Goal: Task Accomplishment & Management: Complete application form

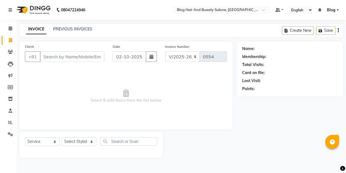
select select "8741"
select select "service"
click at [78, 27] on link "PREVIOUS INVOICES" at bounding box center [72, 29] width 39 height 5
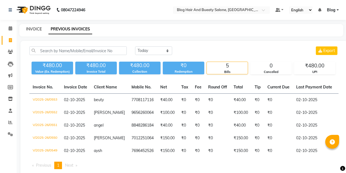
click at [33, 27] on link "INVOICE" at bounding box center [34, 29] width 16 height 5
select select "8741"
select select "service"
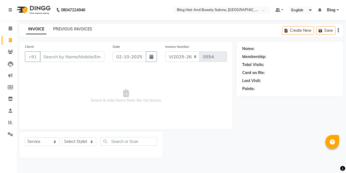
click at [62, 29] on link "PREVIOUS INVOICES" at bounding box center [72, 29] width 39 height 5
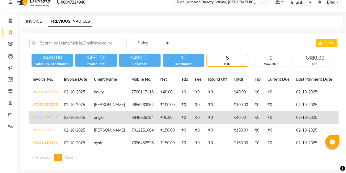
scroll to position [8, 0]
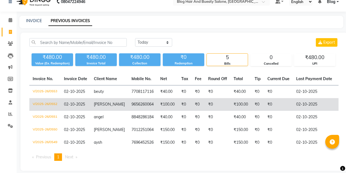
click at [243, 109] on td "₹100.00" at bounding box center [241, 104] width 21 height 13
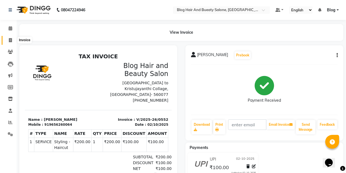
click at [12, 39] on icon at bounding box center [10, 40] width 3 height 4
select select "8741"
select select "service"
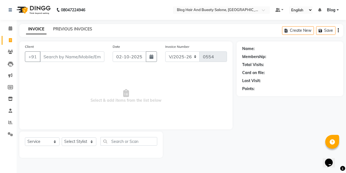
click at [67, 27] on link "PREVIOUS INVOICES" at bounding box center [72, 29] width 39 height 5
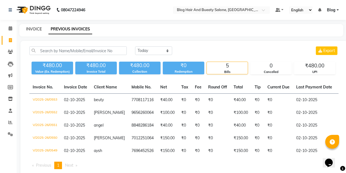
click at [34, 30] on link "INVOICE" at bounding box center [34, 29] width 16 height 5
select select "8741"
select select "service"
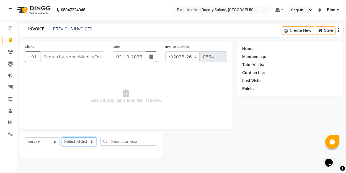
select select "91866"
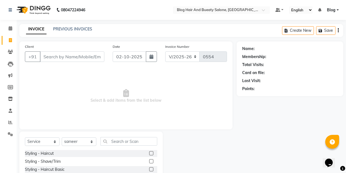
click at [81, 153] on div "Styling - Haircut" at bounding box center [91, 153] width 132 height 7
click at [153, 154] on label at bounding box center [151, 154] width 4 height 4
click at [153, 154] on input "checkbox" at bounding box center [151, 154] width 4 height 4
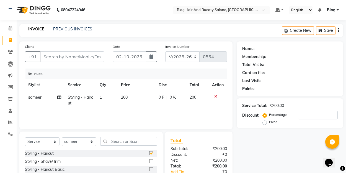
checkbox input "false"
click at [87, 59] on input "Client" at bounding box center [72, 57] width 65 height 11
type input "9"
type input "0"
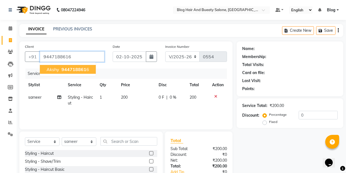
type input "9447188616"
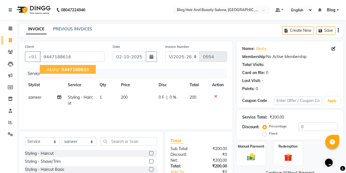
click at [82, 68] on span "944718861" at bounding box center [74, 70] width 25 height 6
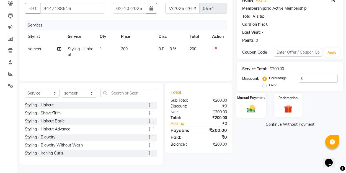
scroll to position [48, 0]
click at [266, 89] on div "Service Total: ₹200.00 Discount: Percentage Fixed 0" at bounding box center [290, 77] width 107 height 30
click at [269, 86] on label "Fixed" at bounding box center [273, 85] width 8 height 5
click at [264, 86] on input "Fixed" at bounding box center [266, 85] width 4 height 4
radio input "true"
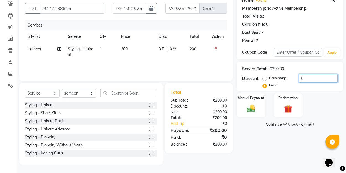
click at [307, 77] on input "0" at bounding box center [318, 78] width 39 height 9
type input "50"
click at [242, 109] on div "Manual Payment" at bounding box center [251, 105] width 30 height 25
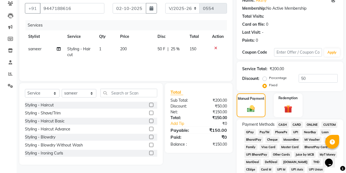
click at [296, 131] on span "UPI" at bounding box center [295, 132] width 9 height 6
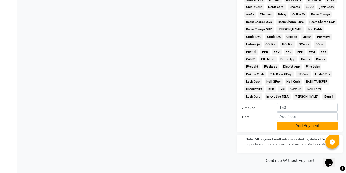
scroll to position [264, 0]
click at [294, 128] on button "Add Payment" at bounding box center [307, 126] width 61 height 9
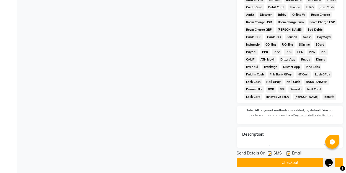
click at [288, 154] on label at bounding box center [288, 154] width 4 height 4
click at [288, 154] on input "checkbox" at bounding box center [288, 154] width 4 height 4
checkbox input "false"
click at [280, 164] on button "Checkout" at bounding box center [290, 163] width 107 height 9
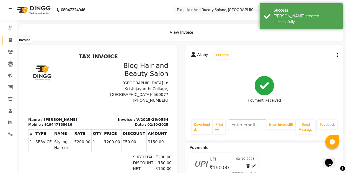
click at [10, 40] on icon at bounding box center [10, 40] width 3 height 4
select select "8741"
select select "service"
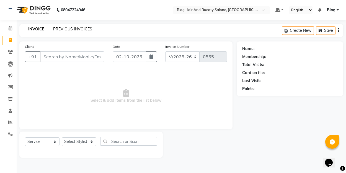
click at [84, 31] on link "PREVIOUS INVOICES" at bounding box center [72, 29] width 39 height 5
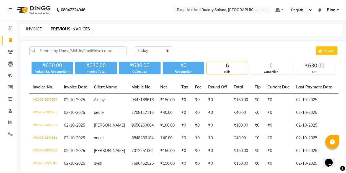
click at [202, 51] on div "[DATE] [DATE] Custom Range Export" at bounding box center [237, 51] width 204 height 9
click at [11, 121] on icon at bounding box center [10, 123] width 4 height 4
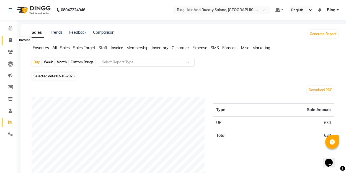
click at [10, 40] on icon at bounding box center [10, 40] width 3 height 4
select select "8741"
select select "service"
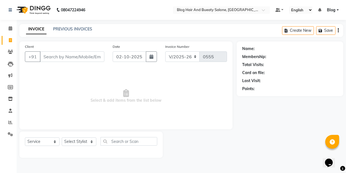
click at [66, 56] on input "Client" at bounding box center [72, 57] width 65 height 11
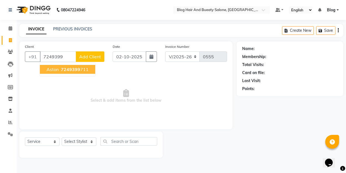
click at [70, 68] on span "7249399" at bounding box center [70, 70] width 19 height 6
type input "7249399711"
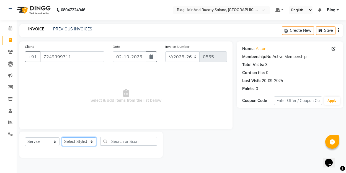
click at [93, 141] on select "Select Stylist ALI Blog [PERSON_NAME] sameer [PERSON_NAME]" at bounding box center [79, 142] width 35 height 9
select select "89036"
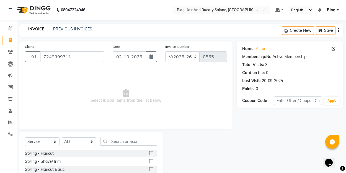
click at [152, 152] on label at bounding box center [151, 154] width 4 height 4
click at [152, 152] on input "checkbox" at bounding box center [151, 154] width 4 height 4
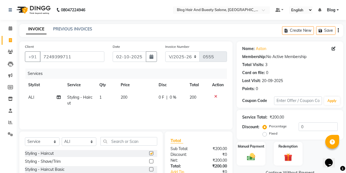
checkbox input "false"
click at [269, 135] on label "Fixed" at bounding box center [273, 133] width 8 height 5
click at [265, 135] on input "Fixed" at bounding box center [266, 134] width 4 height 4
radio input "true"
click at [308, 131] on input "0" at bounding box center [318, 127] width 39 height 9
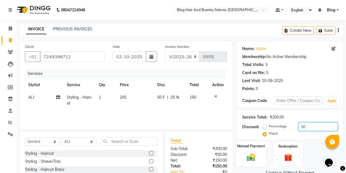
type input "50"
click at [262, 154] on div "Manual Payment" at bounding box center [251, 154] width 30 height 25
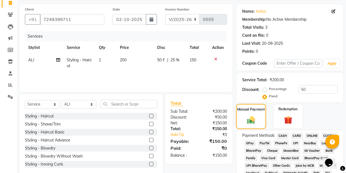
scroll to position [38, 0]
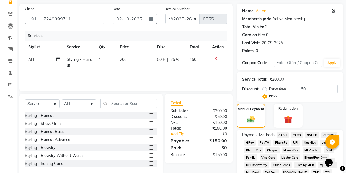
click at [296, 144] on span "UPI" at bounding box center [295, 143] width 9 height 6
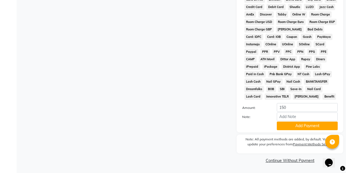
scroll to position [264, 0]
click at [286, 127] on button "Add Payment" at bounding box center [307, 126] width 61 height 9
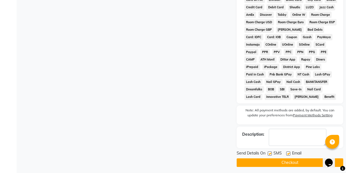
click at [289, 153] on label at bounding box center [288, 154] width 4 height 4
click at [289, 153] on input "checkbox" at bounding box center [288, 154] width 4 height 4
checkbox input "false"
click at [280, 163] on button "Checkout" at bounding box center [290, 163] width 107 height 9
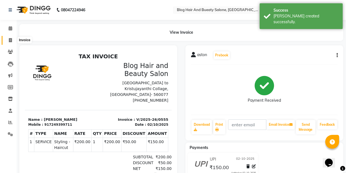
click at [10, 41] on icon at bounding box center [10, 40] width 3 height 4
select select "8741"
select select "service"
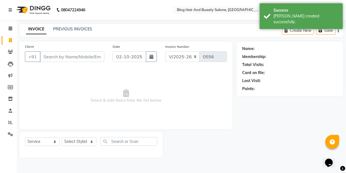
click at [83, 115] on span "Select & add items from the list below" at bounding box center [126, 96] width 202 height 55
click at [245, 152] on div "Name: Membership: Total Visits: Card on file: Last Visit: Points:" at bounding box center [292, 100] width 111 height 117
click at [256, 118] on div "Name: Membership: Total Visits: Card on file: Last Visit: Points:" at bounding box center [292, 100] width 111 height 117
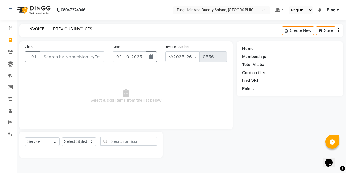
click at [83, 29] on link "PREVIOUS INVOICES" at bounding box center [72, 29] width 39 height 5
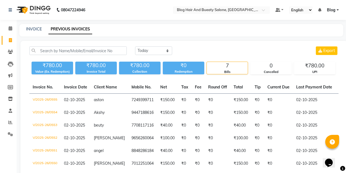
click at [125, 44] on div "[DATE] [DATE] Custom Range Export ₹780.00 Value (Ex. Redemption) ₹780.00 Invoic…" at bounding box center [184, 123] width 327 height 164
click at [35, 30] on link "INVOICE" at bounding box center [34, 29] width 16 height 5
select select "8741"
select select "service"
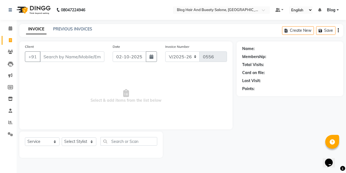
click at [50, 58] on input "Client" at bounding box center [72, 57] width 65 height 11
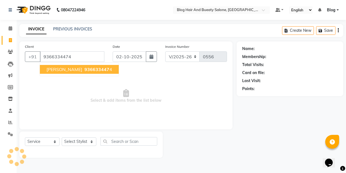
type input "9366334474"
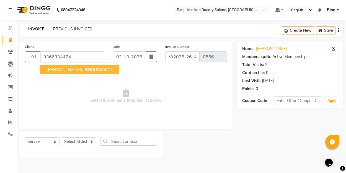
click at [57, 72] on span "[PERSON_NAME]" at bounding box center [65, 70] width 36 height 6
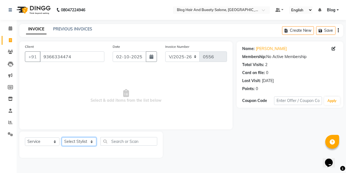
click at [90, 142] on select "Select Stylist ALI Blog [PERSON_NAME] sameer [PERSON_NAME]" at bounding box center [79, 142] width 35 height 9
select select "91866"
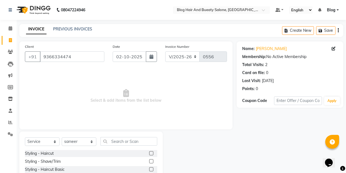
click at [152, 156] on div at bounding box center [151, 155] width 4 height 6
click at [152, 154] on label at bounding box center [151, 154] width 4 height 4
click at [152, 154] on input "checkbox" at bounding box center [151, 154] width 4 height 4
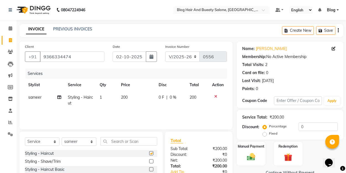
checkbox input "false"
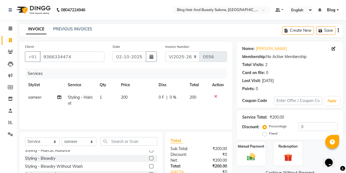
click at [269, 133] on label "Fixed" at bounding box center [273, 133] width 8 height 5
click at [265, 133] on input "Fixed" at bounding box center [266, 134] width 4 height 4
radio input "true"
click at [303, 127] on input "0" at bounding box center [318, 127] width 39 height 9
type input "50"
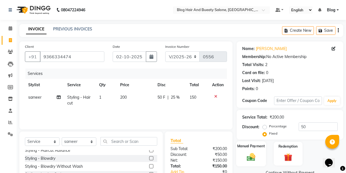
click at [253, 157] on img at bounding box center [251, 157] width 14 height 10
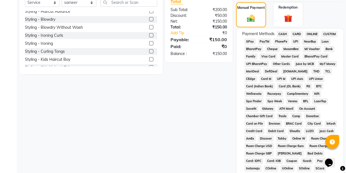
scroll to position [161, 0]
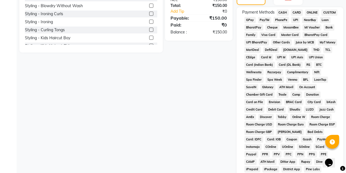
click at [295, 19] on span "UPI" at bounding box center [295, 20] width 9 height 6
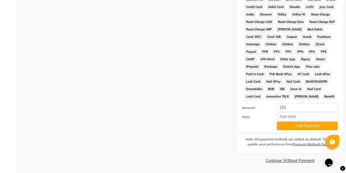
scroll to position [264, 0]
click at [293, 126] on button "Add Payment" at bounding box center [307, 126] width 61 height 9
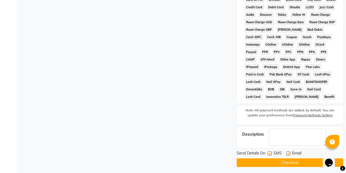
click at [289, 155] on label at bounding box center [288, 154] width 4 height 4
click at [289, 155] on input "checkbox" at bounding box center [288, 154] width 4 height 4
checkbox input "false"
click at [282, 163] on button "Checkout" at bounding box center [290, 163] width 107 height 9
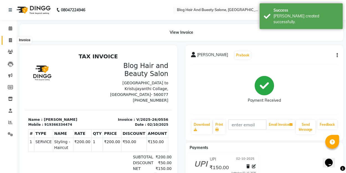
click at [10, 39] on icon at bounding box center [10, 40] width 3 height 4
select select "service"
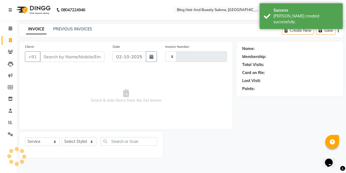
type input "0557"
select select "8741"
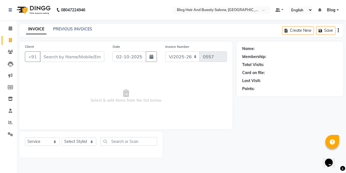
click at [10, 39] on icon at bounding box center [10, 40] width 3 height 4
select select "service"
type input "0557"
select select "8741"
click at [62, 94] on span "Select & add items from the list below" at bounding box center [126, 96] width 202 height 55
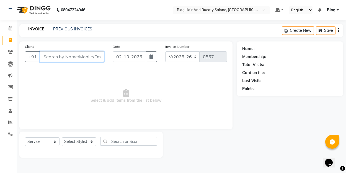
click at [85, 57] on input "Client" at bounding box center [72, 57] width 65 height 11
click at [101, 91] on span "Select & add items from the list below" at bounding box center [126, 96] width 202 height 55
click at [81, 27] on link "PREVIOUS INVOICES" at bounding box center [72, 29] width 39 height 5
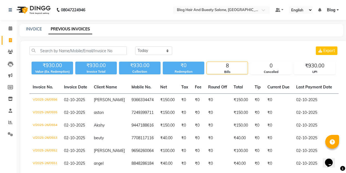
click at [98, 29] on div "INVOICE PREVIOUS INVOICES" at bounding box center [178, 29] width 318 height 6
click at [34, 30] on link "INVOICE" at bounding box center [34, 29] width 16 height 5
select select "service"
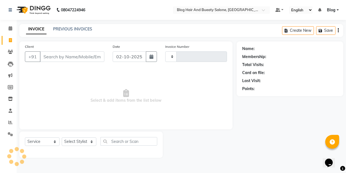
type input "0557"
select select "8741"
click at [130, 115] on span "Select & add items from the list below" at bounding box center [126, 96] width 202 height 55
